Goal: Task Accomplishment & Management: Manage account settings

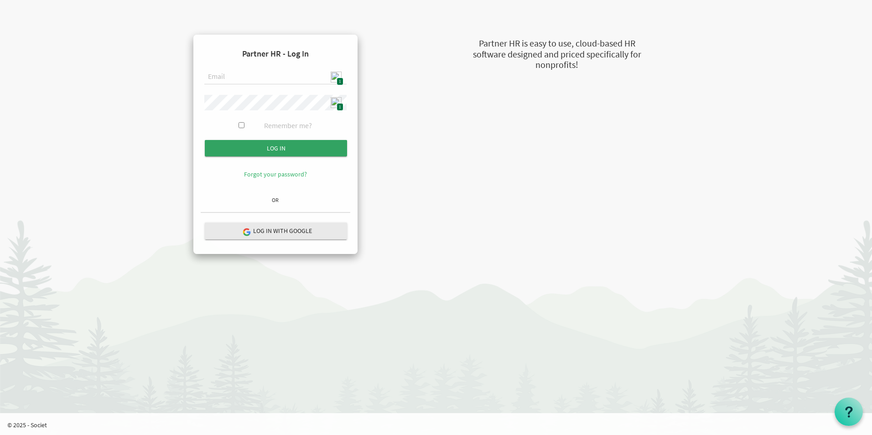
type input "admin@stepind.org"
click at [284, 146] on input "Log in" at bounding box center [276, 148] width 142 height 16
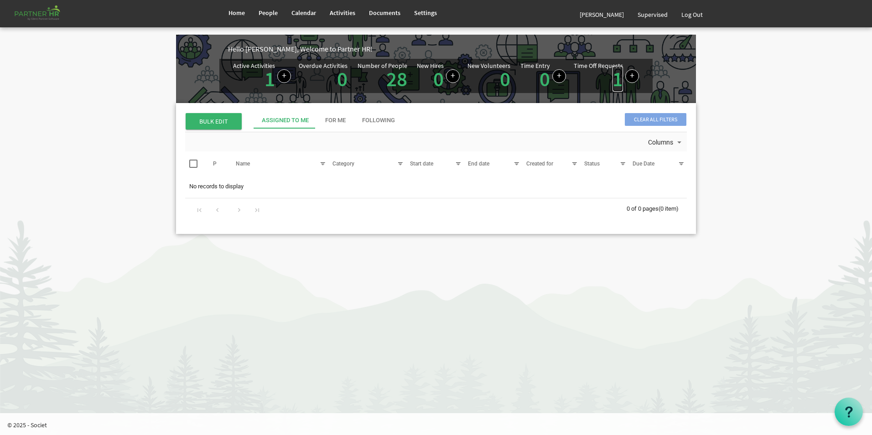
click at [618, 83] on link "1" at bounding box center [618, 79] width 10 height 26
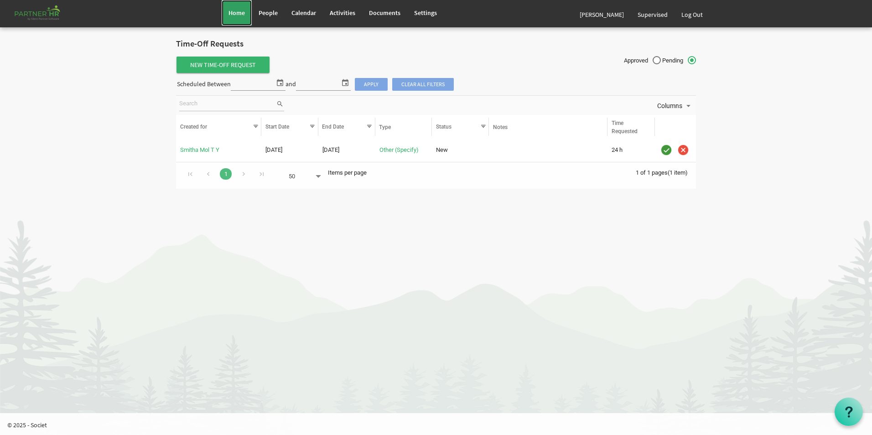
click at [237, 10] on span "Home" at bounding box center [237, 13] width 16 height 8
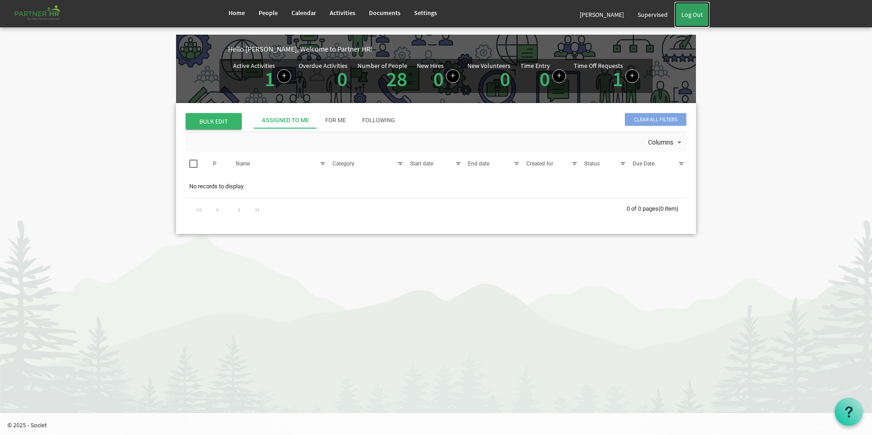
click at [693, 17] on link "Log Out" at bounding box center [692, 15] width 35 height 26
